Goal: Task Accomplishment & Management: Manage account settings

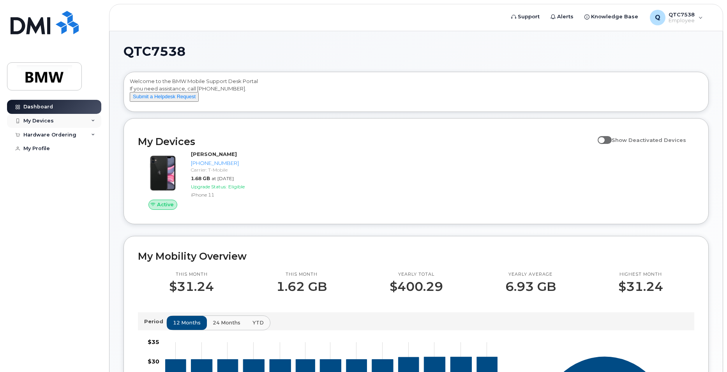
click at [63, 119] on div "My Devices" at bounding box center [54, 121] width 94 height 14
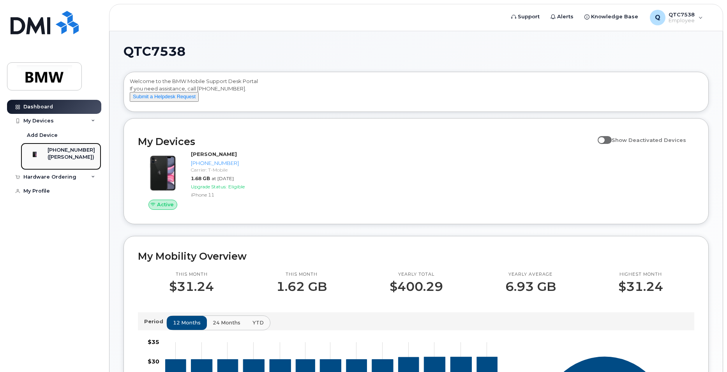
click at [71, 147] on div "[PHONE_NUMBER]" at bounding box center [72, 150] width 48 height 7
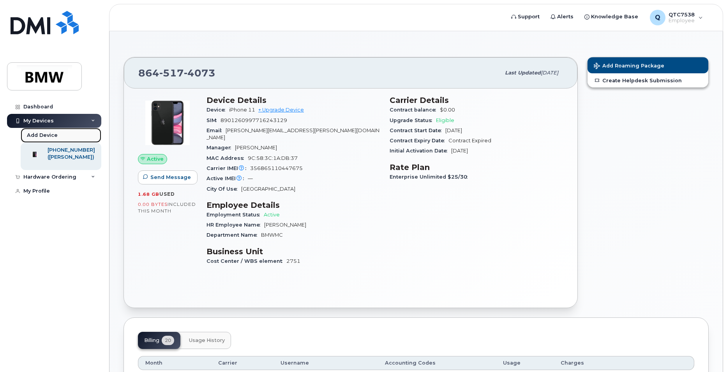
click at [57, 133] on link "Add Device" at bounding box center [61, 135] width 81 height 15
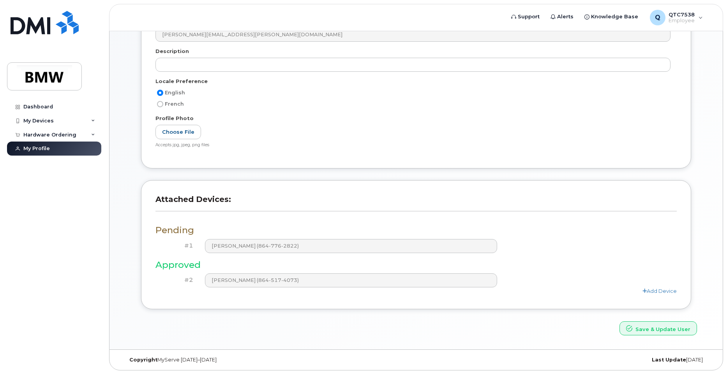
scroll to position [125, 0]
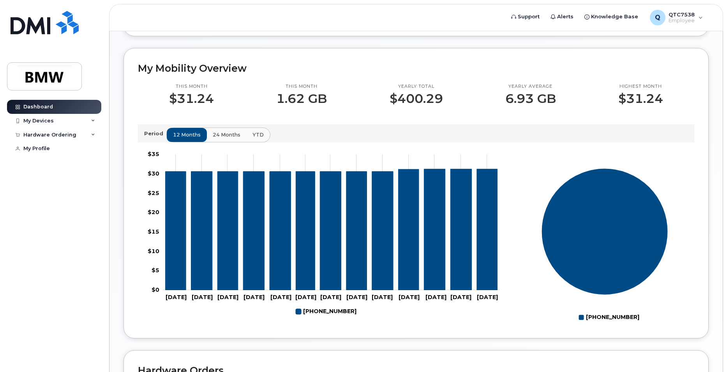
scroll to position [21, 0]
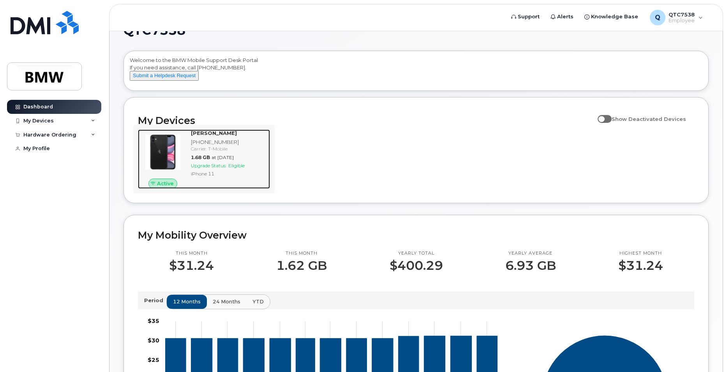
click at [242, 146] on div "[PHONE_NUMBER]" at bounding box center [229, 141] width 76 height 7
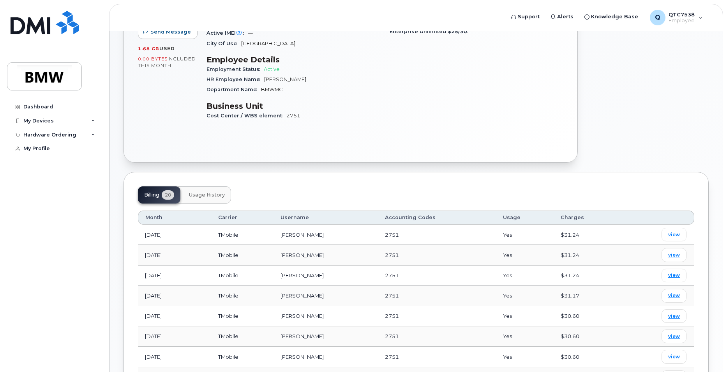
scroll to position [195, 0]
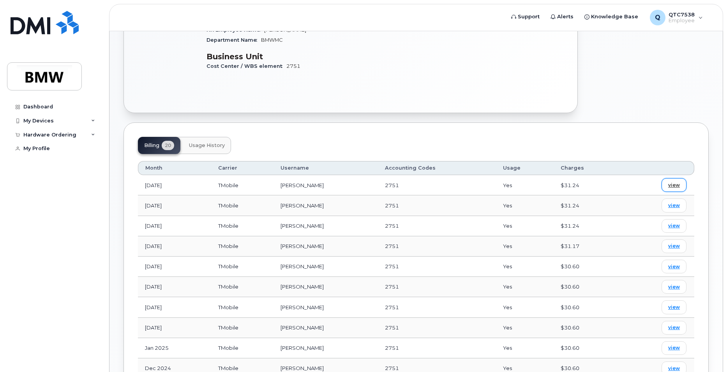
click at [671, 182] on span "view" at bounding box center [674, 185] width 12 height 7
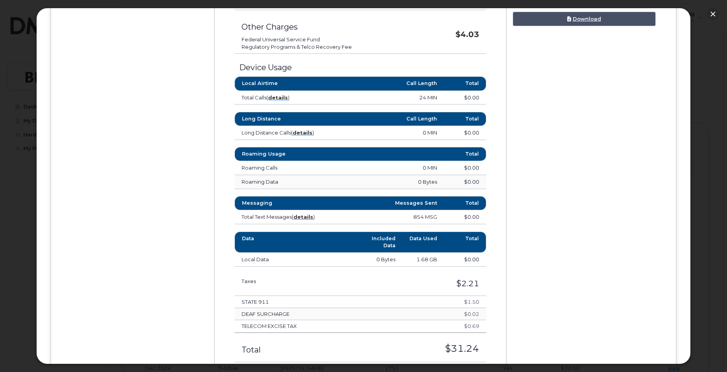
scroll to position [351, 0]
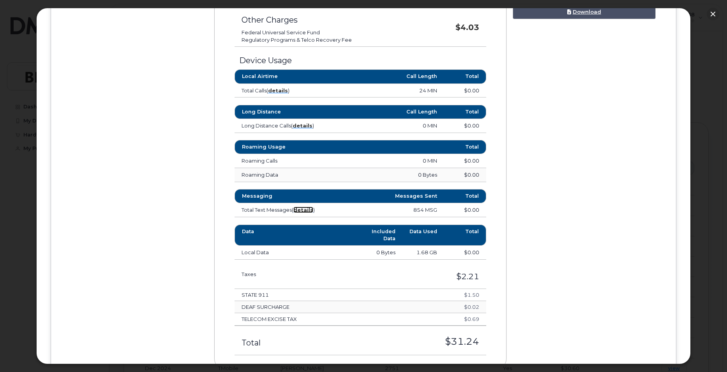
click at [304, 210] on strong "details" at bounding box center [303, 210] width 20 height 6
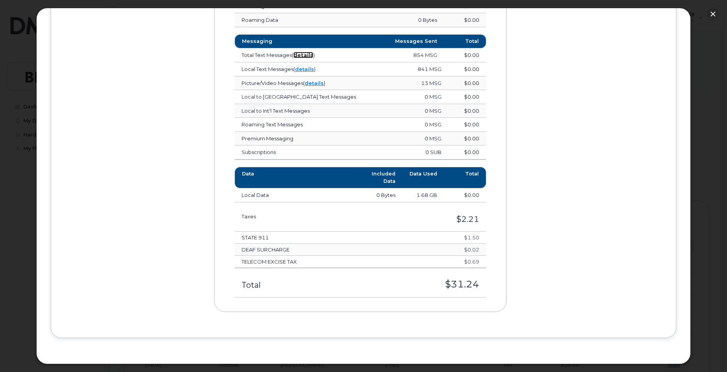
scroll to position [155, 0]
